Goal: Book appointment/travel/reservation

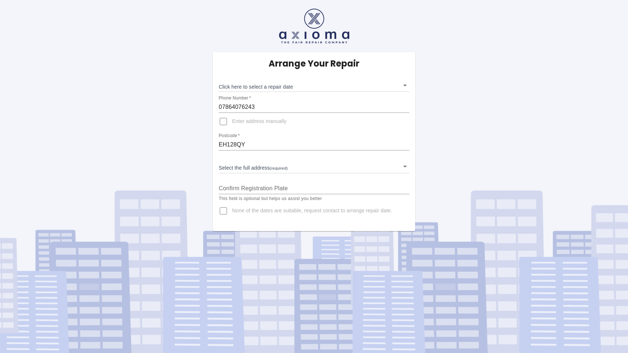
click at [403, 85] on body "Arrange Your Repair Click here to select a repair date ​ Phone Number   * 07864…" at bounding box center [314, 176] width 628 height 353
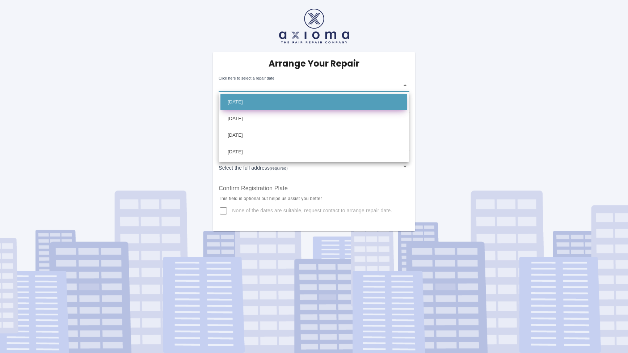
click at [261, 101] on li "[DATE]" at bounding box center [313, 102] width 187 height 17
type input "[DATE]T00:00:00.000Z"
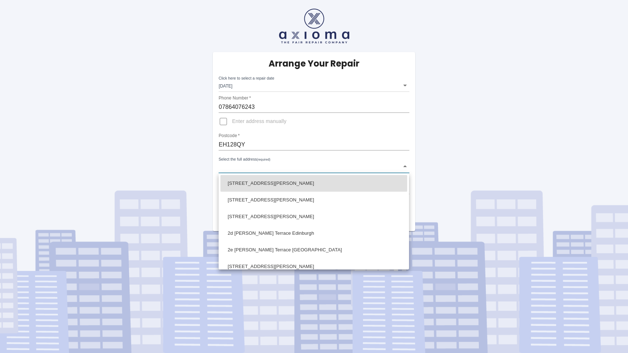
click at [245, 166] on body "Arrange Your Repair Click here to select a repair date [DATE] [DATE]T00:00:00.0…" at bounding box center [314, 176] width 628 height 353
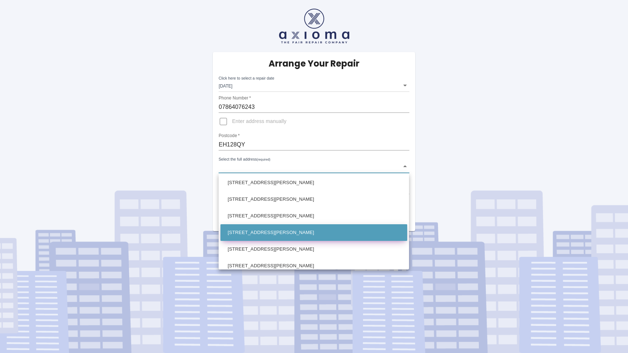
scroll to position [348, 0]
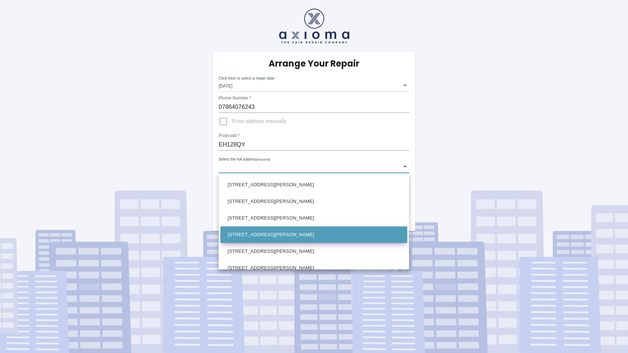
click at [249, 232] on li "[STREET_ADDRESS][PERSON_NAME]" at bounding box center [313, 235] width 187 height 17
type input "[STREET_ADDRESS][PERSON_NAME]"
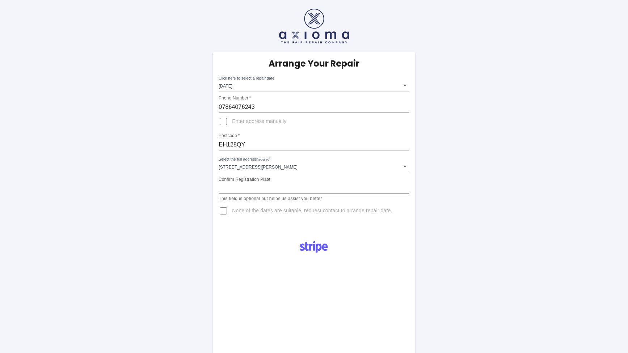
click at [235, 189] on input "Confirm Registration Plate" at bounding box center [314, 189] width 190 height 12
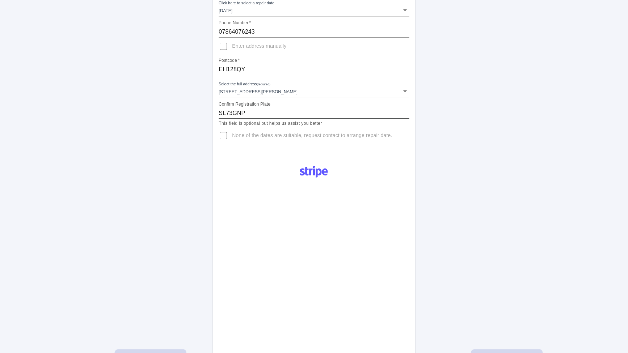
scroll to position [75, 0]
type input "SL73GNP"
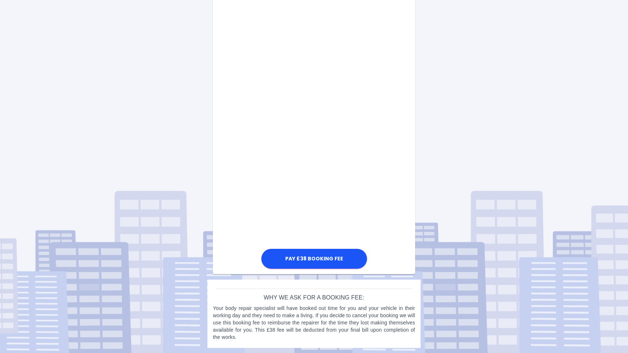
scroll to position [357, 0]
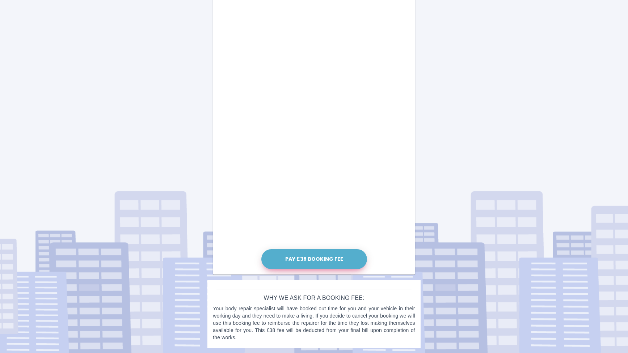
click at [312, 258] on button "Pay £38 Booking Fee" at bounding box center [314, 259] width 106 height 20
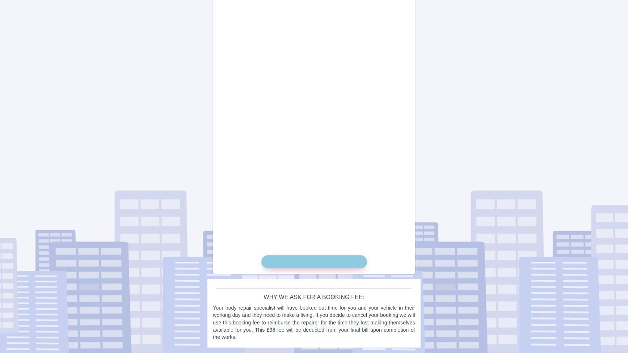
scroll to position [351, 0]
